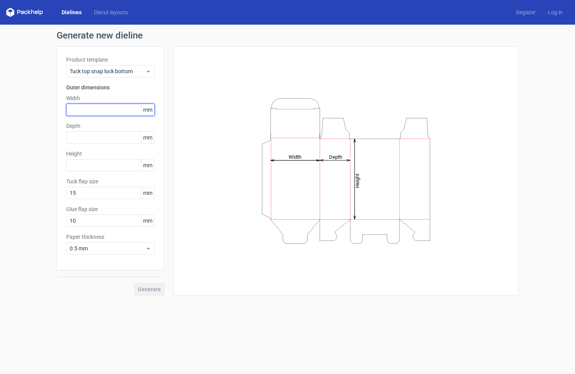
click at [107, 110] on input "text" at bounding box center [110, 110] width 89 height 12
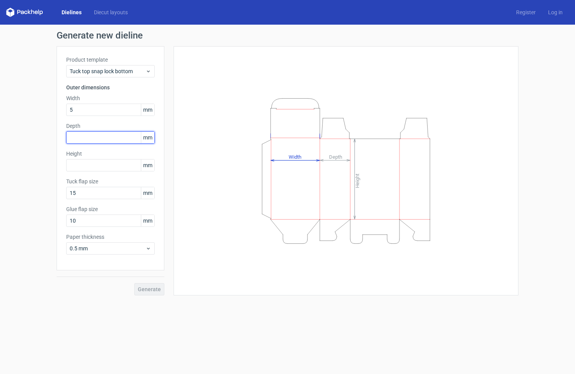
click at [116, 139] on div "Depth mm" at bounding box center [110, 133] width 89 height 22
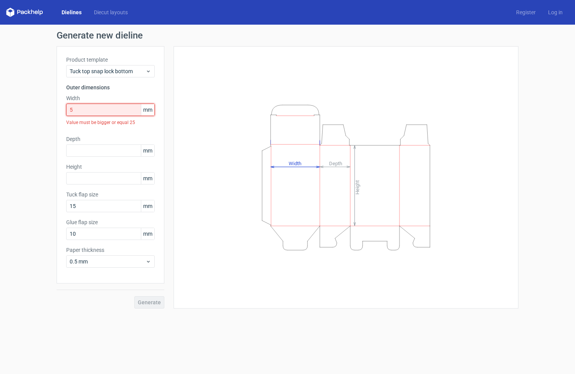
click at [101, 110] on input "5" at bounding box center [110, 110] width 89 height 12
click at [98, 111] on input "5" at bounding box center [110, 110] width 89 height 12
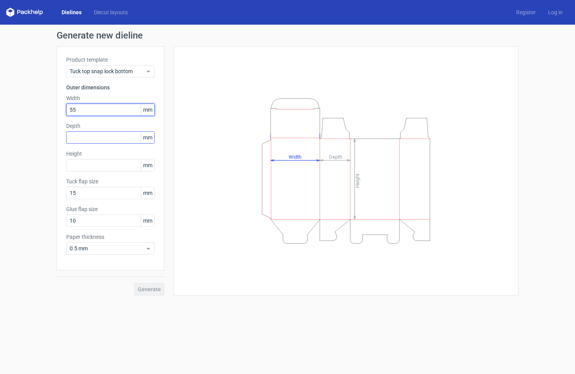
type input "55"
click at [95, 137] on input "text" at bounding box center [110, 137] width 89 height 12
click at [99, 107] on input "55" at bounding box center [110, 110] width 89 height 12
click at [97, 136] on input "text" at bounding box center [110, 137] width 89 height 12
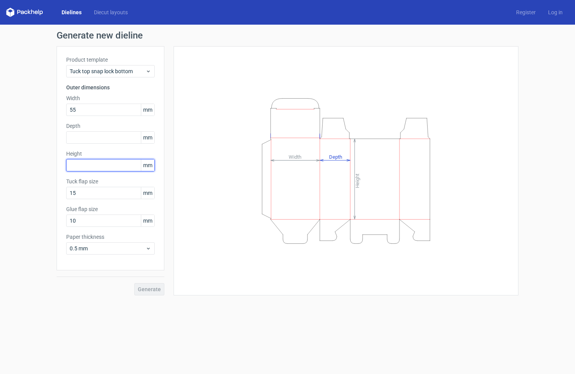
click at [91, 163] on input "text" at bounding box center [110, 165] width 89 height 12
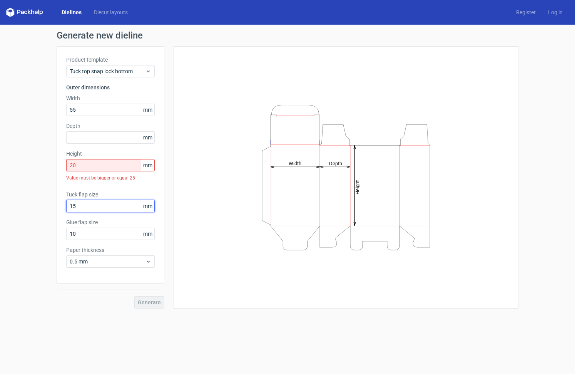
click at [84, 193] on div "Tuck flap size 15 mm" at bounding box center [110, 202] width 89 height 22
click at [87, 167] on input "20" at bounding box center [110, 165] width 89 height 12
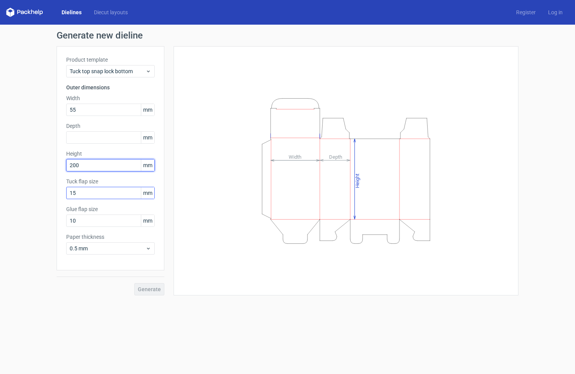
type input "200"
click at [89, 190] on input "15" at bounding box center [110, 193] width 89 height 12
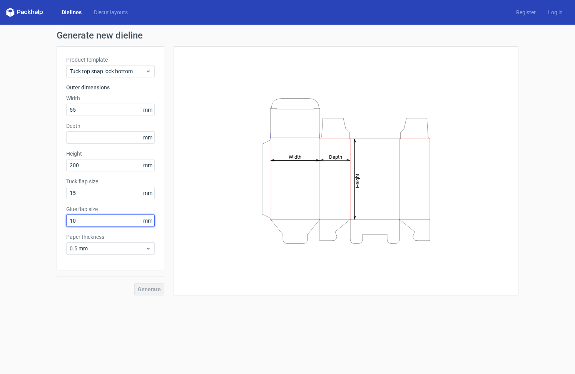
click at [82, 216] on input "10" at bounding box center [110, 220] width 89 height 12
click at [18, 10] on icon at bounding box center [24, 12] width 37 height 9
click at [130, 72] on span "Tuck top snap lock bottom" at bounding box center [108, 71] width 76 height 8
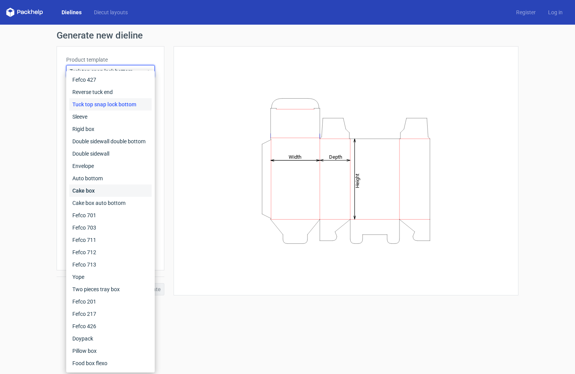
click at [112, 191] on div "Cake box" at bounding box center [110, 190] width 82 height 12
